Goal: Find specific page/section: Find specific page/section

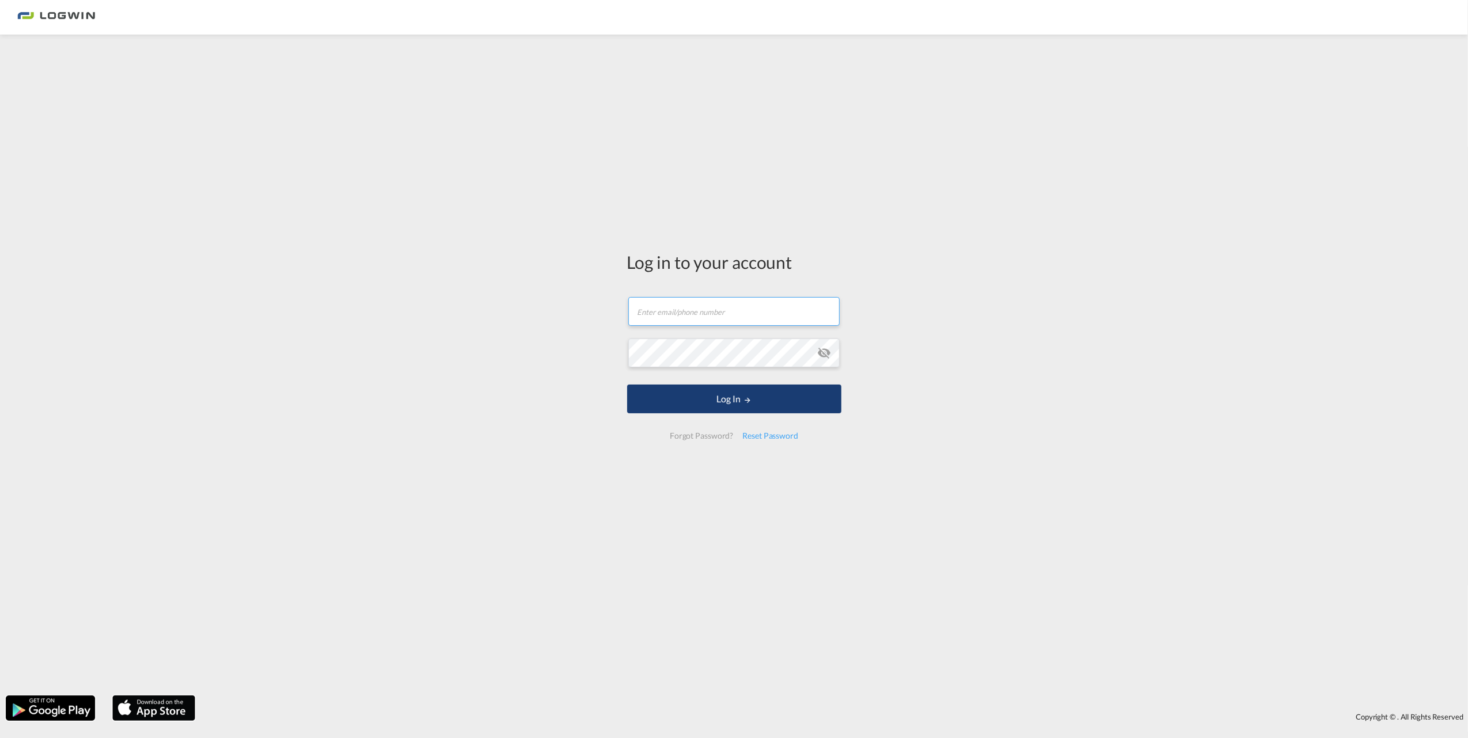
type input "[EMAIL_ADDRESS][PERSON_NAME][DOMAIN_NAME]"
click at [756, 396] on button "Log In" at bounding box center [734, 399] width 214 height 29
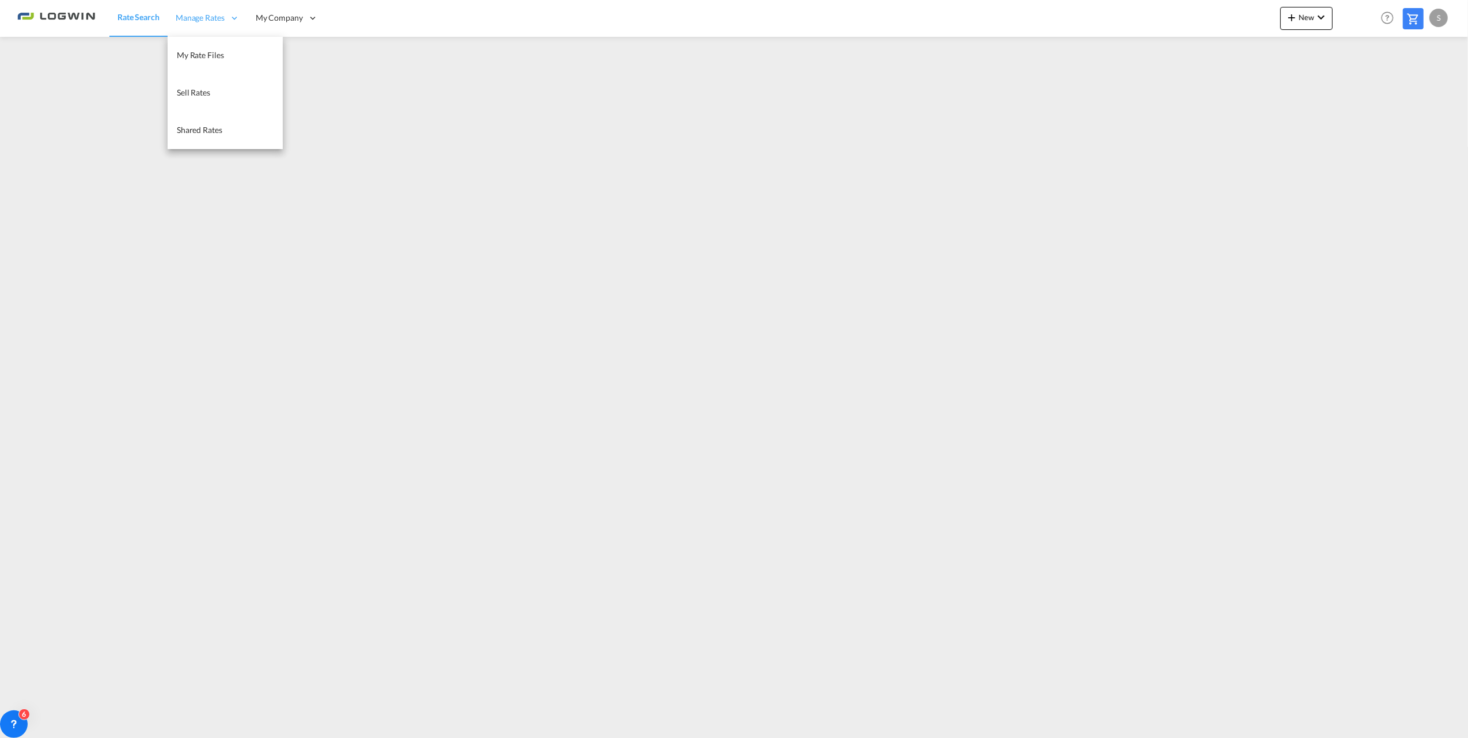
click at [189, 15] on span "Manage Rates" at bounding box center [200, 18] width 49 height 12
click at [207, 54] on span "My Rate Files" at bounding box center [200, 55] width 47 height 10
click at [50, 10] on img at bounding box center [56, 18] width 78 height 26
click at [74, 14] on img at bounding box center [56, 18] width 78 height 26
click at [75, 14] on img at bounding box center [56, 18] width 78 height 26
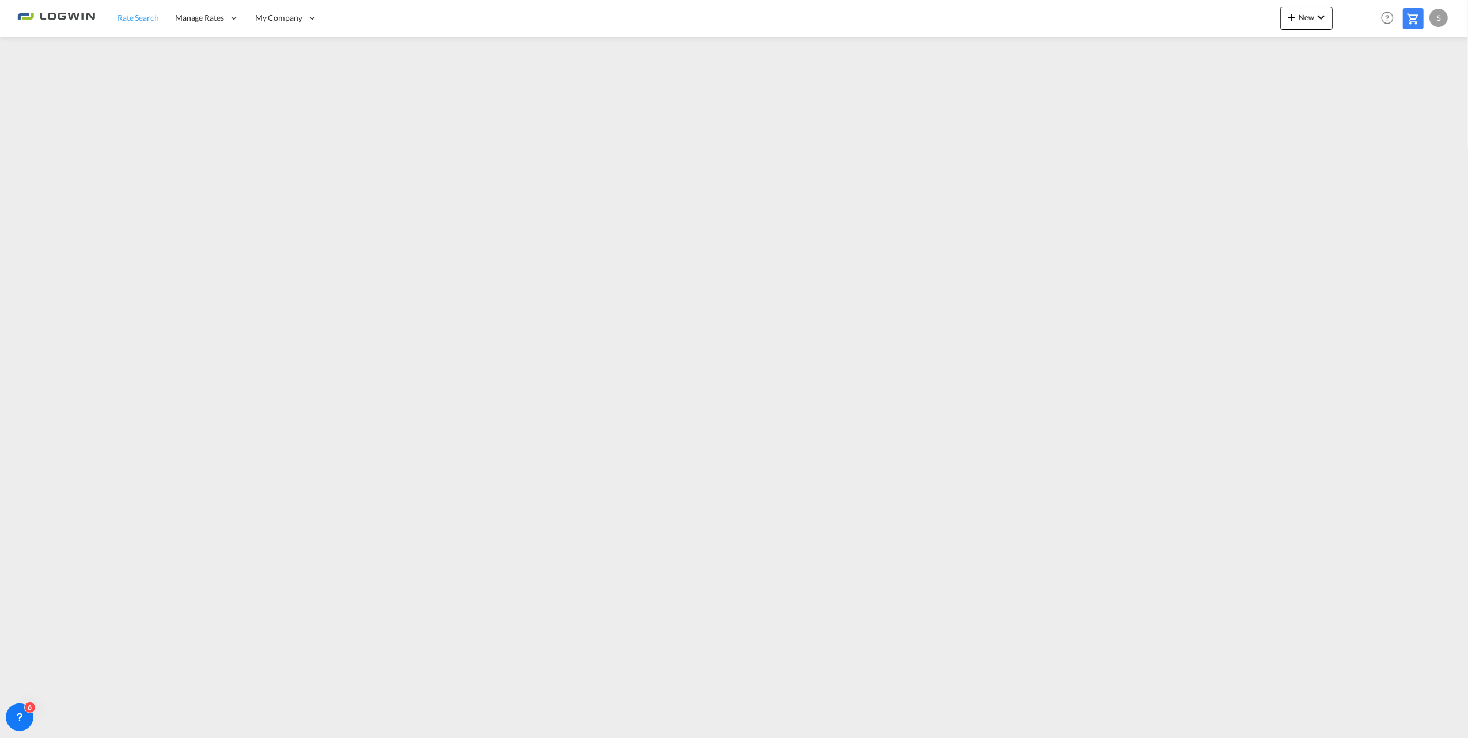
click at [150, 17] on span "Rate Search" at bounding box center [137, 18] width 41 height 10
